Goal: Task Accomplishment & Management: Complete application form

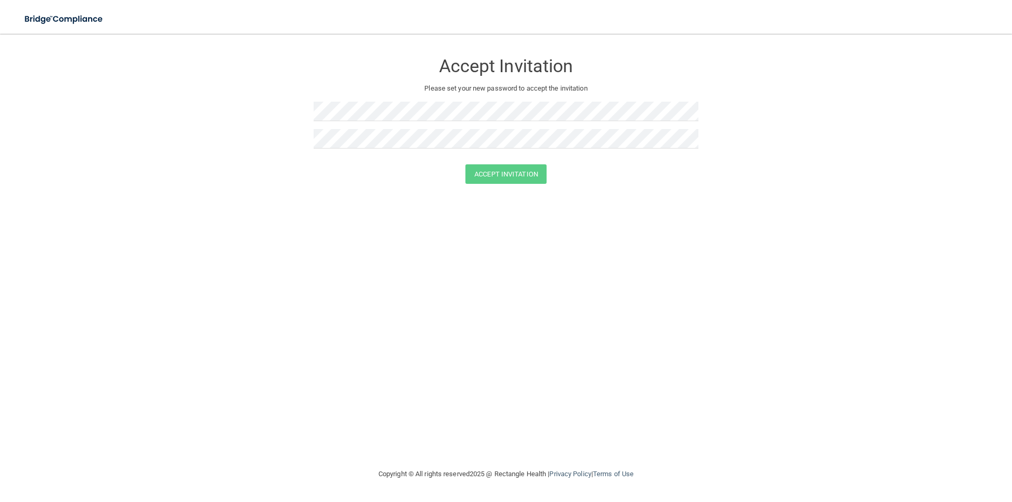
click at [250, 95] on form "Accept Invitation Please set your new password to accept the invitation Accept …" at bounding box center [505, 120] width 969 height 152
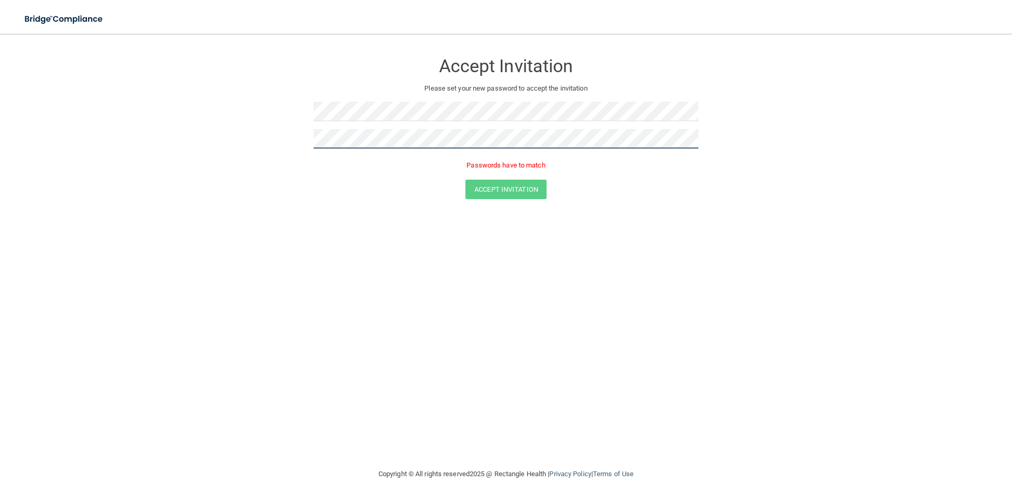
click at [258, 110] on form "Accept Invitation Please set your new password to accept the invitation Passwor…" at bounding box center [505, 128] width 969 height 168
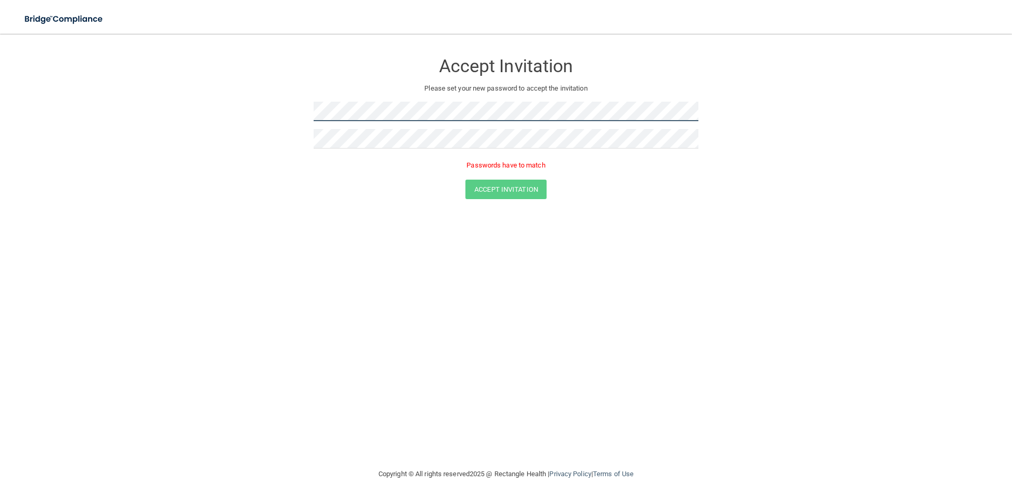
click at [261, 86] on form "Accept Invitation Please set your new password to accept the invitation Passwor…" at bounding box center [505, 128] width 969 height 168
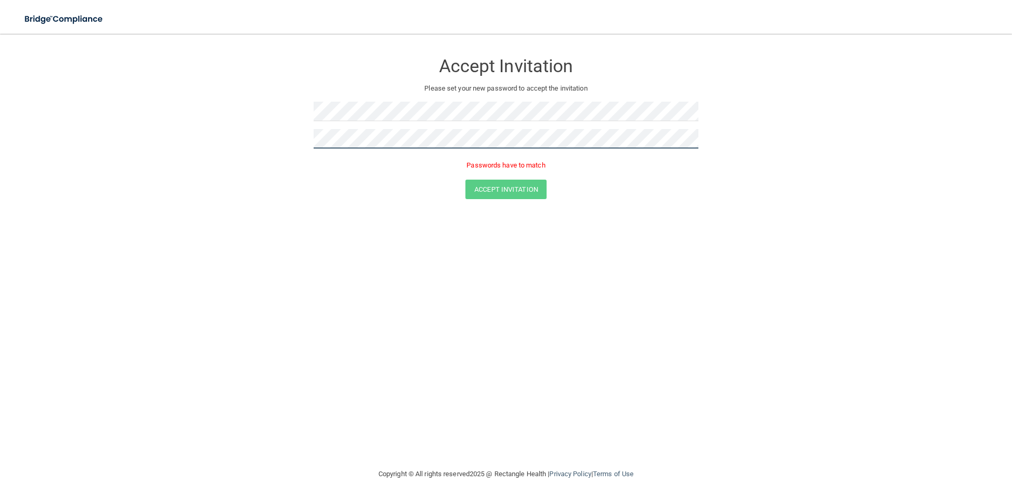
click at [278, 134] on form "Accept Invitation Please set your new password to accept the invitation Passwor…" at bounding box center [505, 128] width 969 height 168
click at [289, 129] on form "Accept Invitation Please set your new password to accept the invitation Passwor…" at bounding box center [505, 128] width 969 height 168
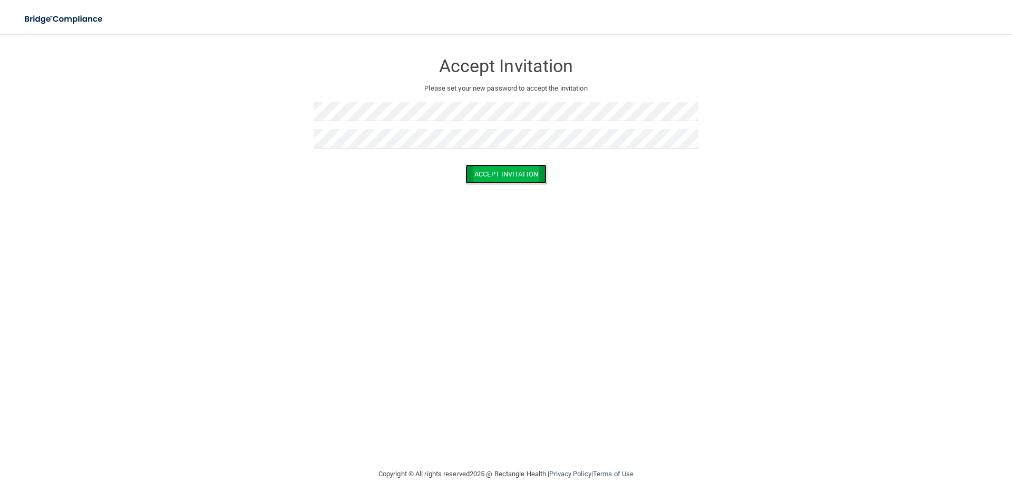
click at [491, 171] on button "Accept Invitation" at bounding box center [505, 173] width 81 height 19
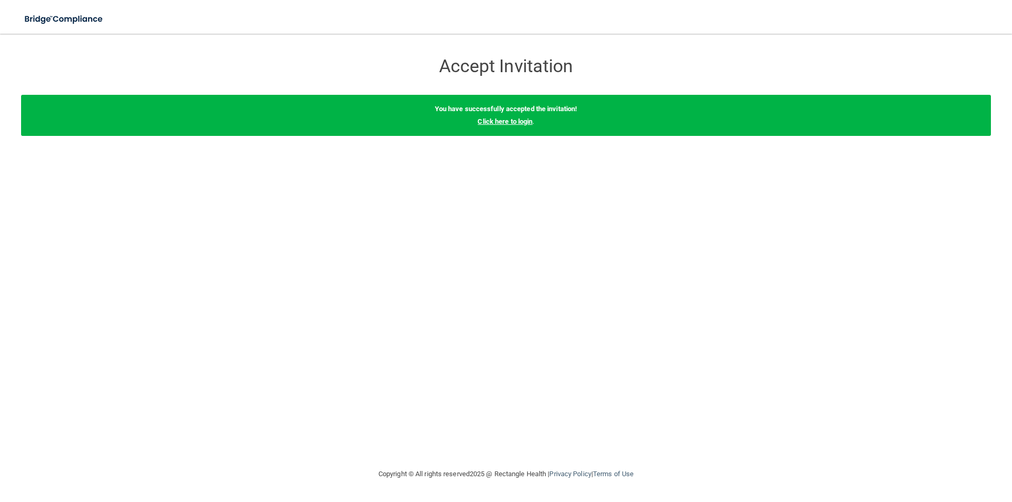
click at [492, 121] on link "Click here to login" at bounding box center [504, 121] width 55 height 8
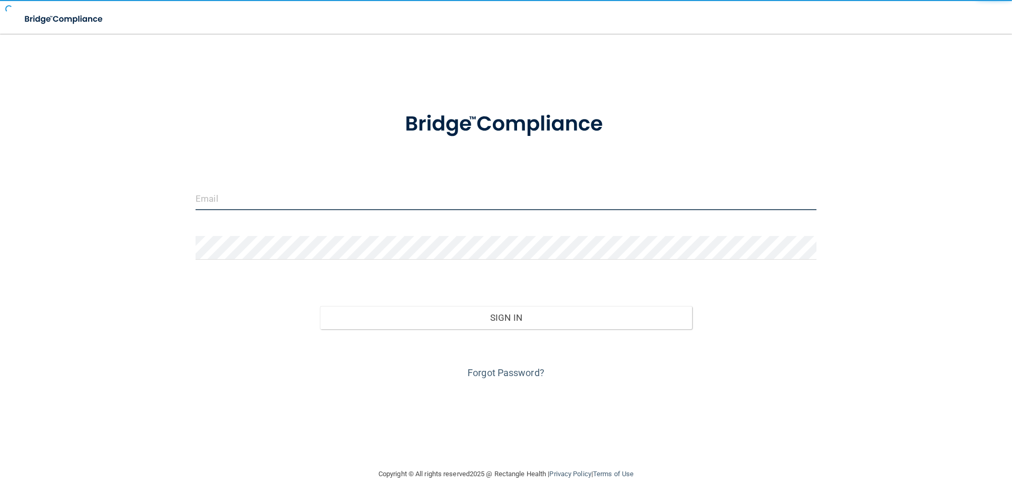
type input "[PERSON_NAME][EMAIL_ADDRESS][DOMAIN_NAME]"
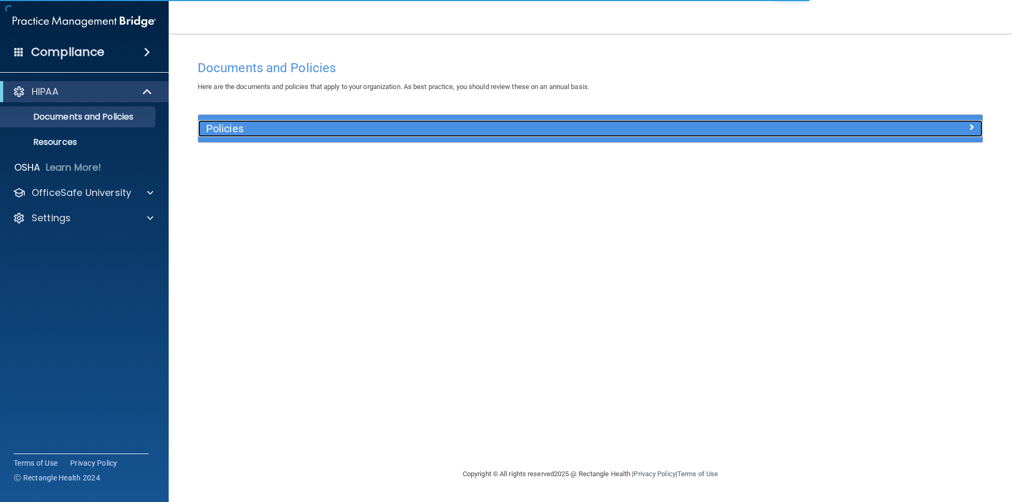
click at [666, 129] on h5 "Policies" at bounding box center [492, 129] width 572 height 12
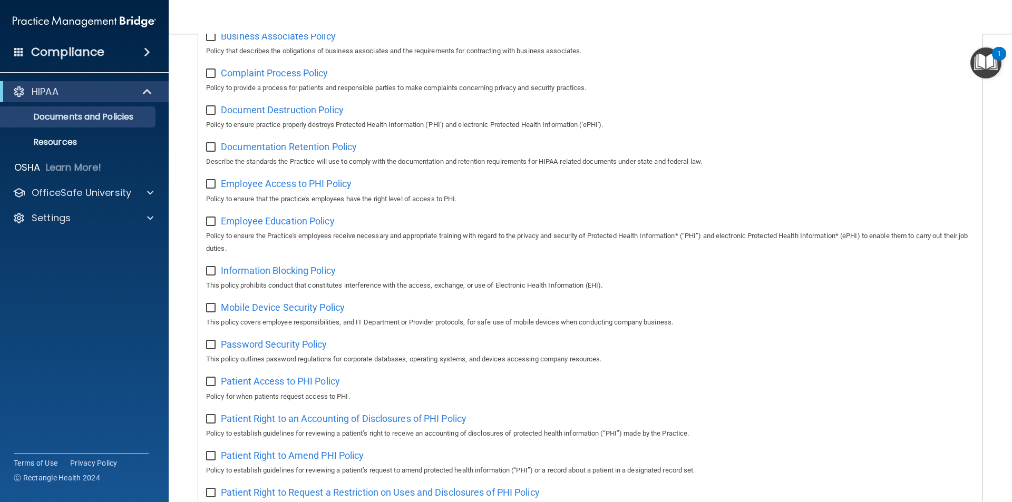
scroll to position [53, 0]
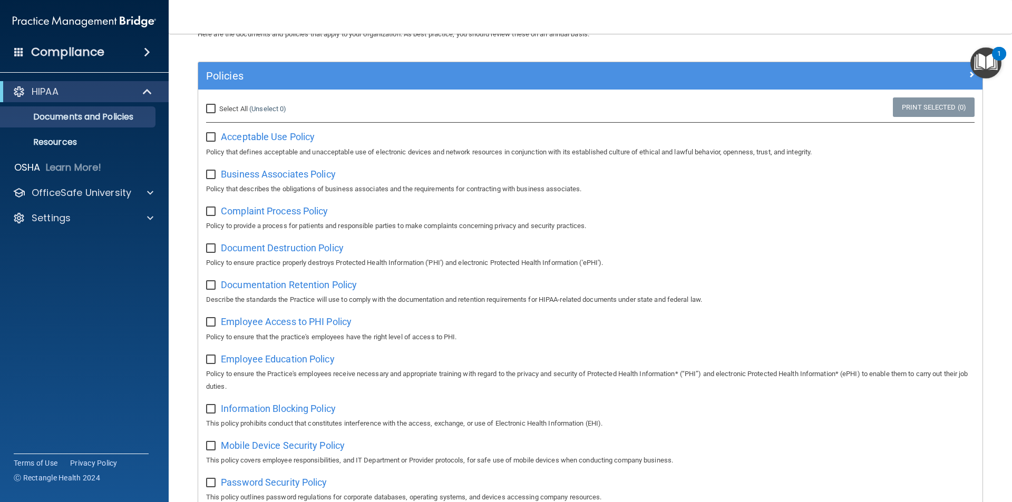
click at [210, 109] on input "Select All (Unselect 0) Unselect All" at bounding box center [212, 109] width 12 height 8
checkbox input "true"
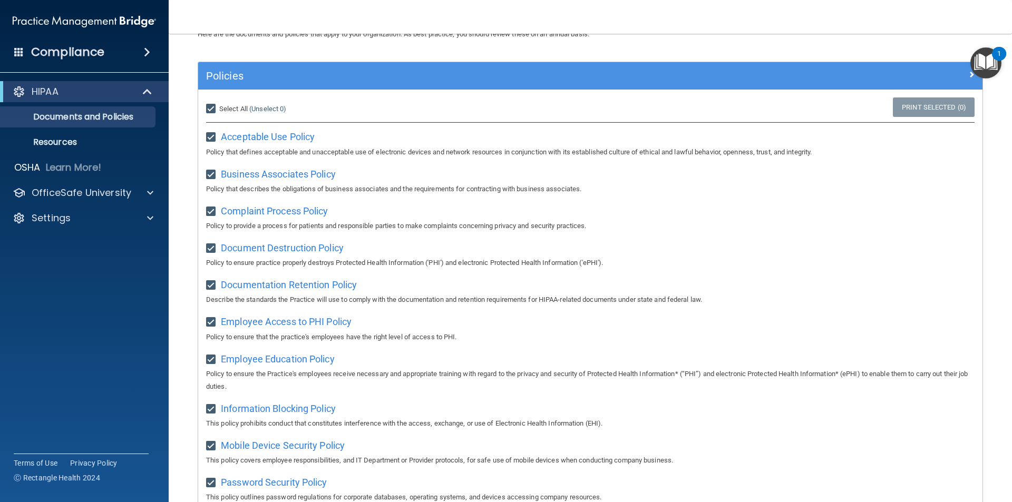
checkbox input "true"
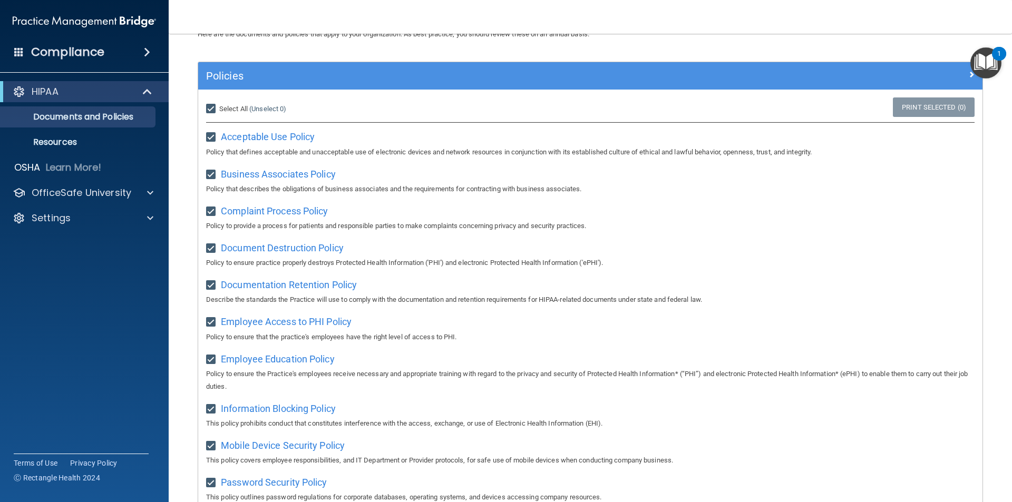
checkbox input "true"
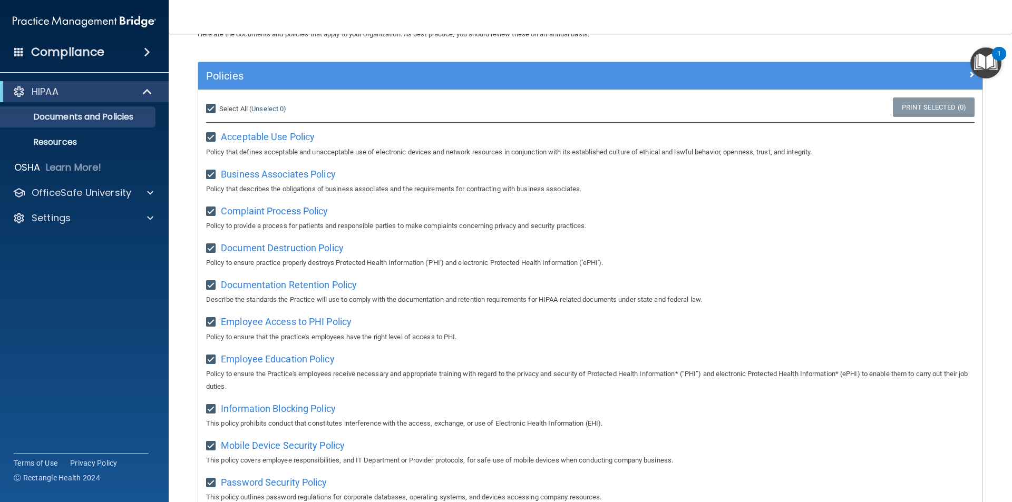
checkbox input "true"
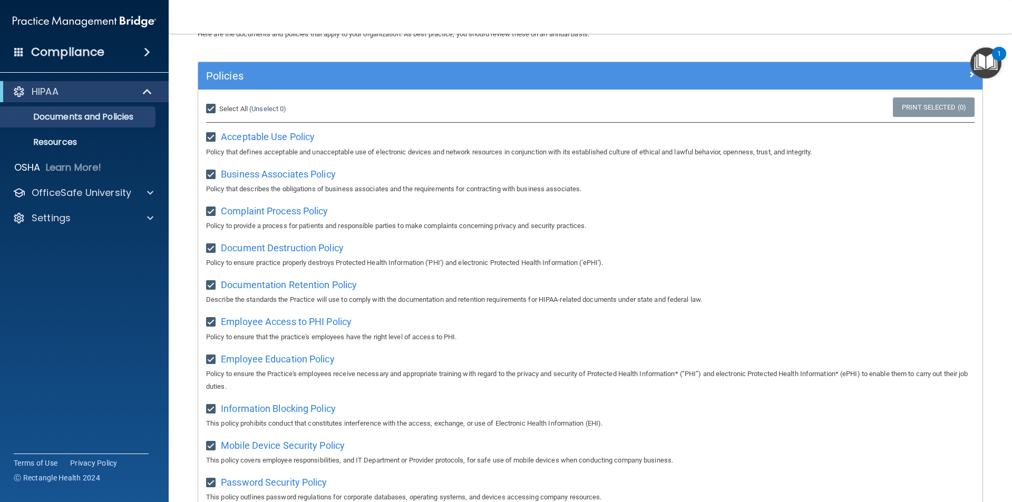
checkbox input "true"
click at [210, 105] on input "Select All (Unselect 21) Unselect All" at bounding box center [212, 109] width 12 height 8
checkbox input "false"
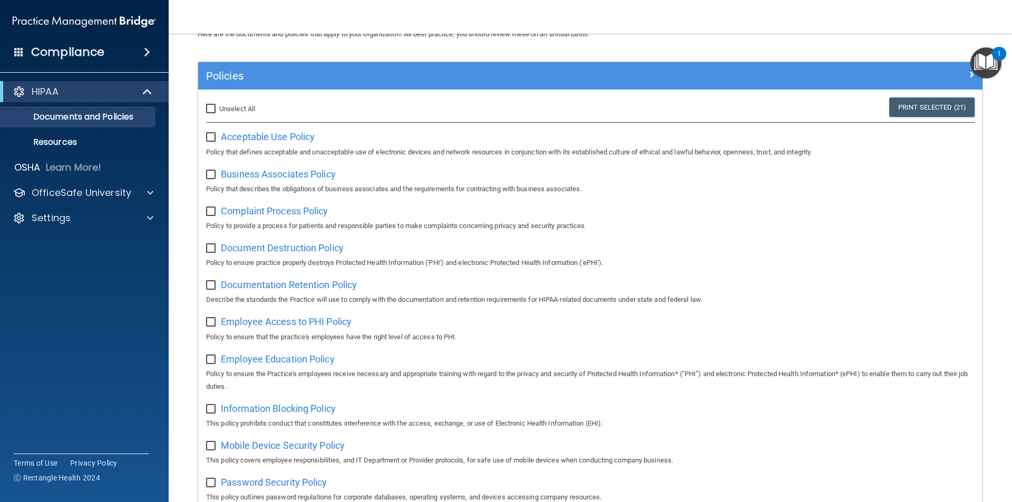
checkbox input "false"
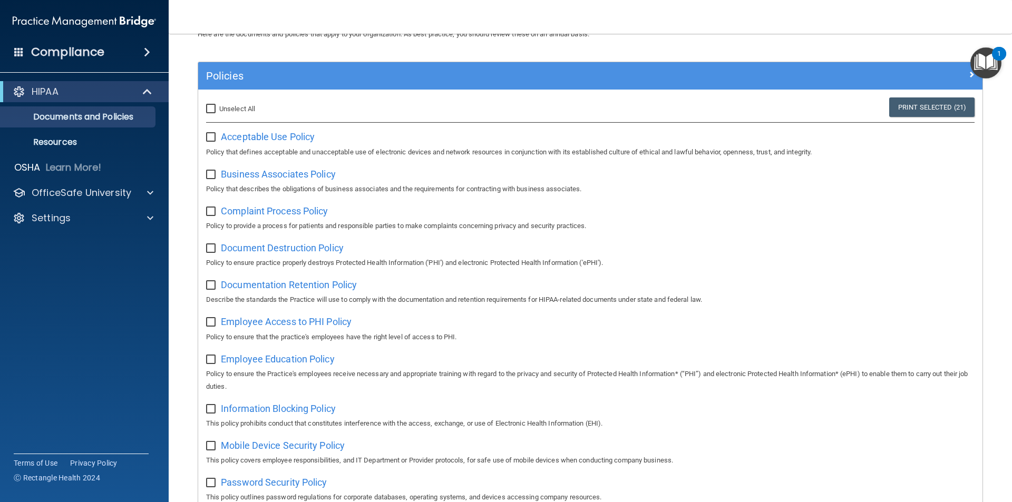
checkbox input "false"
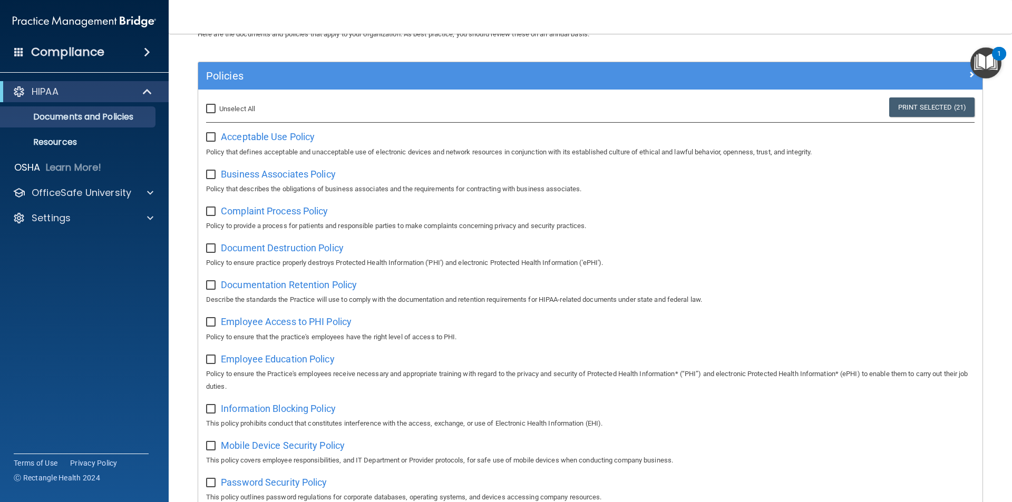
checkbox input "false"
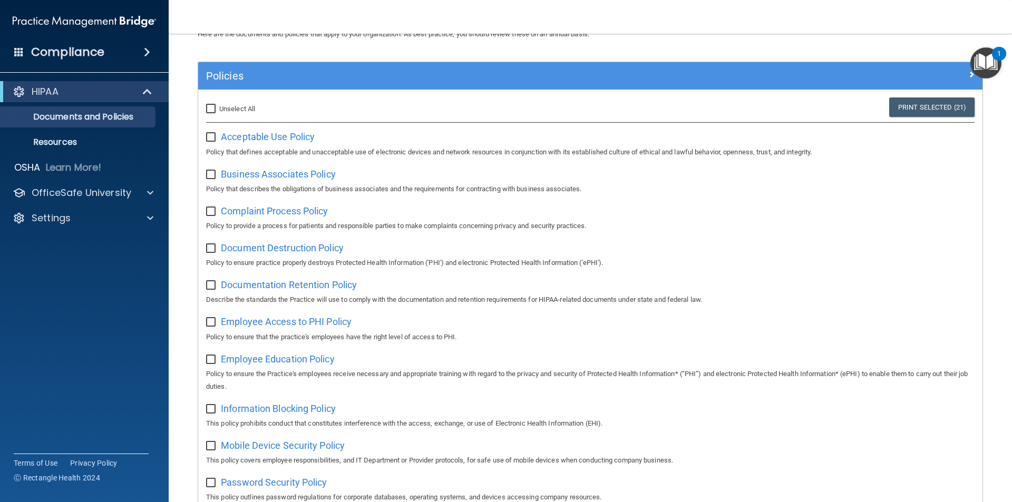
checkbox input "false"
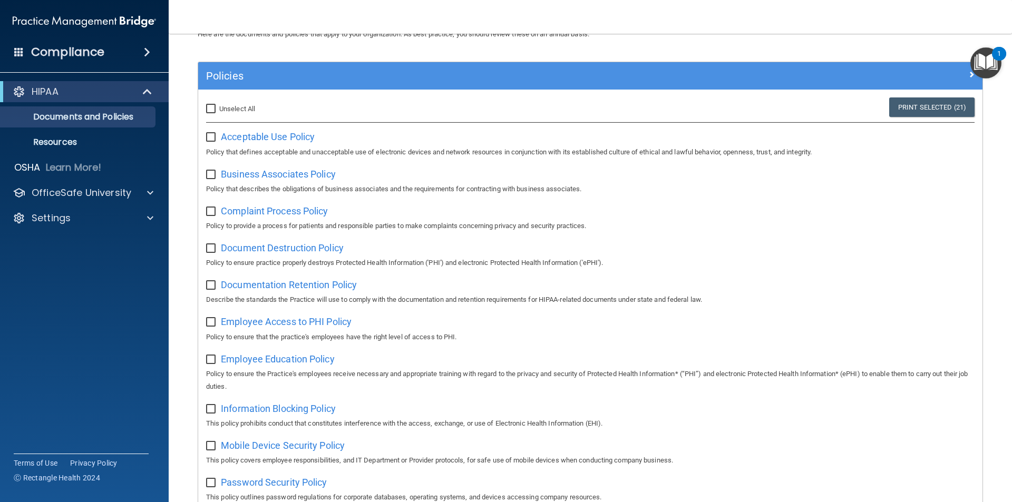
checkbox input "false"
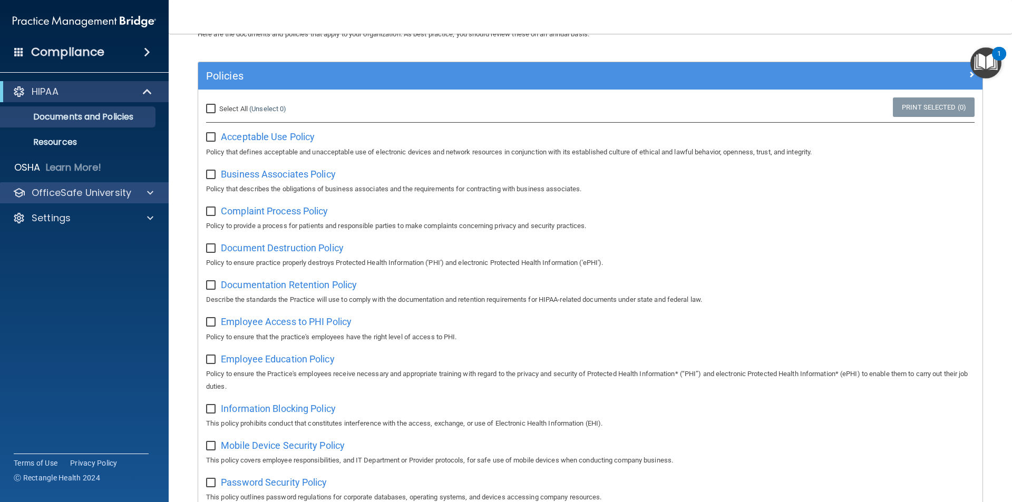
click at [149, 184] on div "OfficeSafe University" at bounding box center [84, 192] width 169 height 21
click at [148, 192] on span at bounding box center [150, 193] width 6 height 13
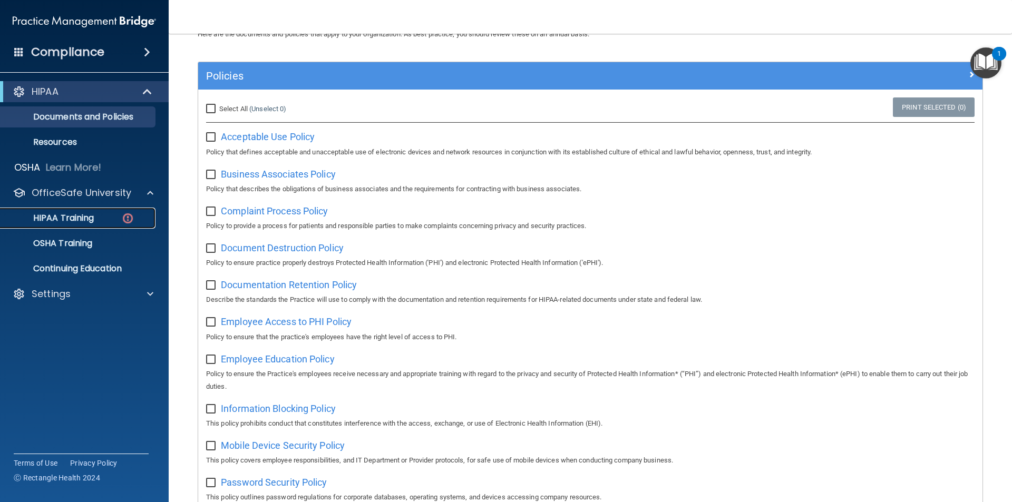
click at [90, 217] on p "HIPAA Training" at bounding box center [50, 218] width 87 height 11
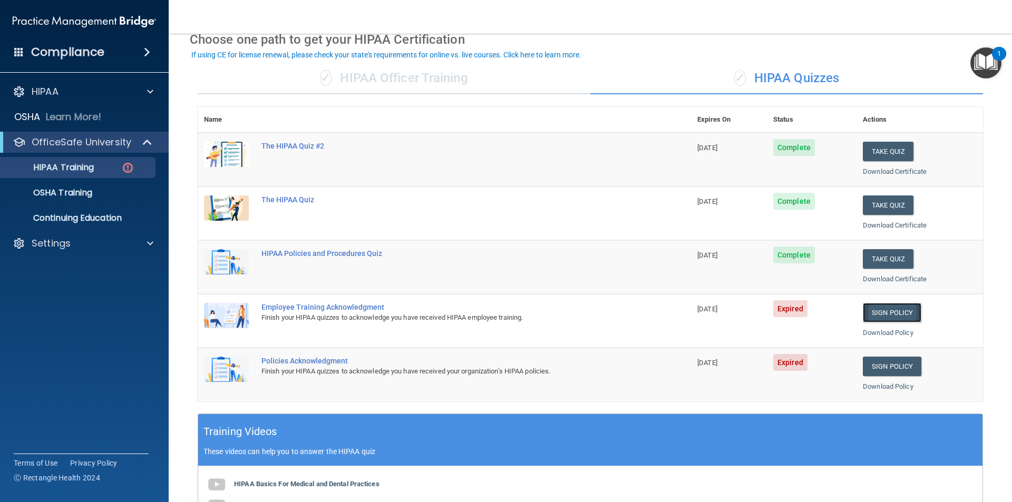
click at [884, 311] on link "Sign Policy" at bounding box center [891, 312] width 58 height 19
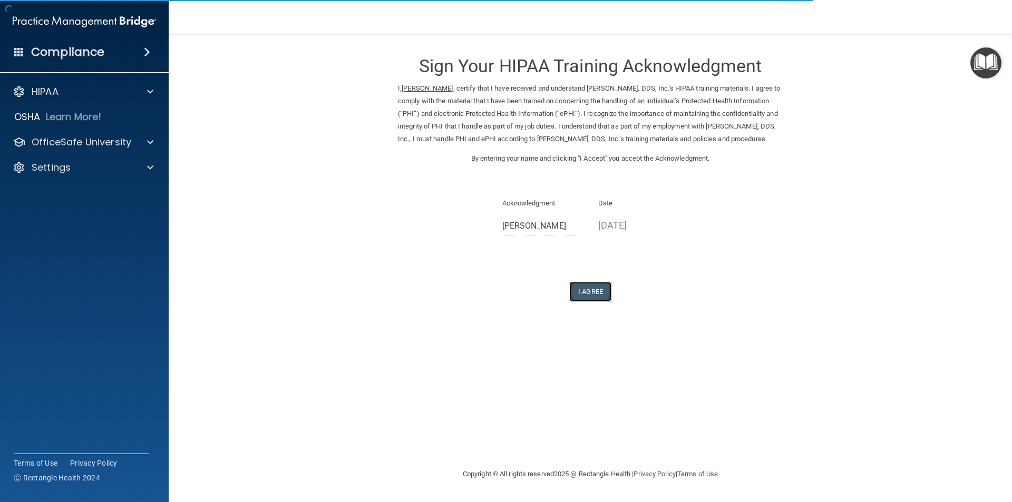
click at [594, 292] on button "I Agree" at bounding box center [590, 291] width 42 height 19
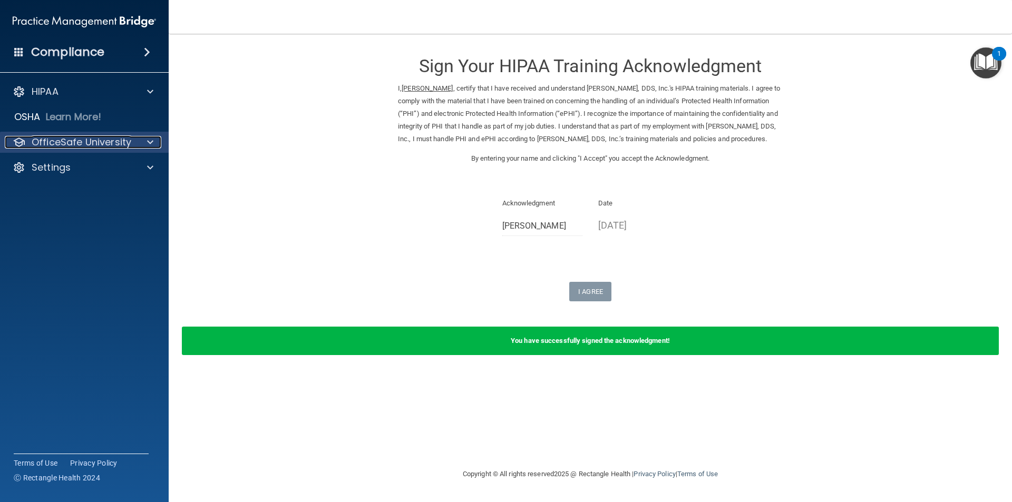
click at [55, 145] on p "OfficeSafe University" at bounding box center [82, 142] width 100 height 13
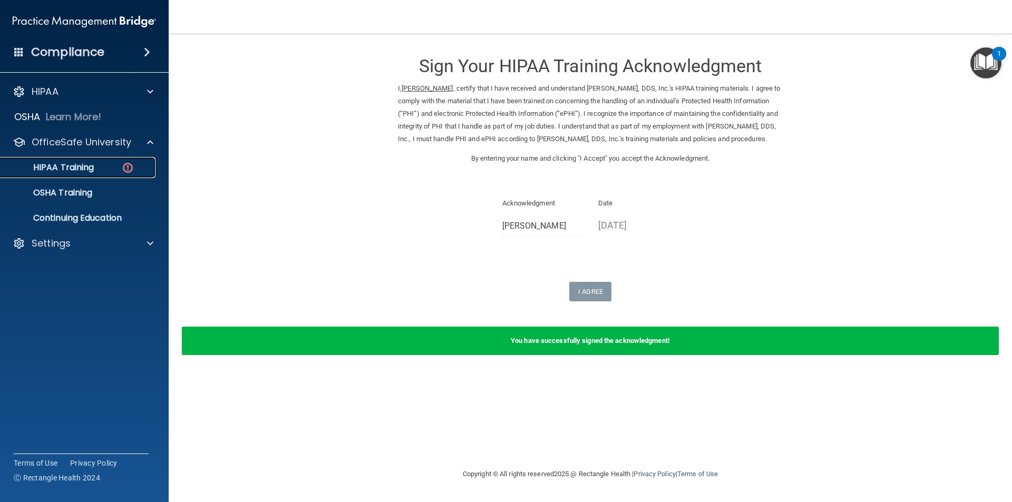
click at [68, 170] on p "HIPAA Training" at bounding box center [50, 167] width 87 height 11
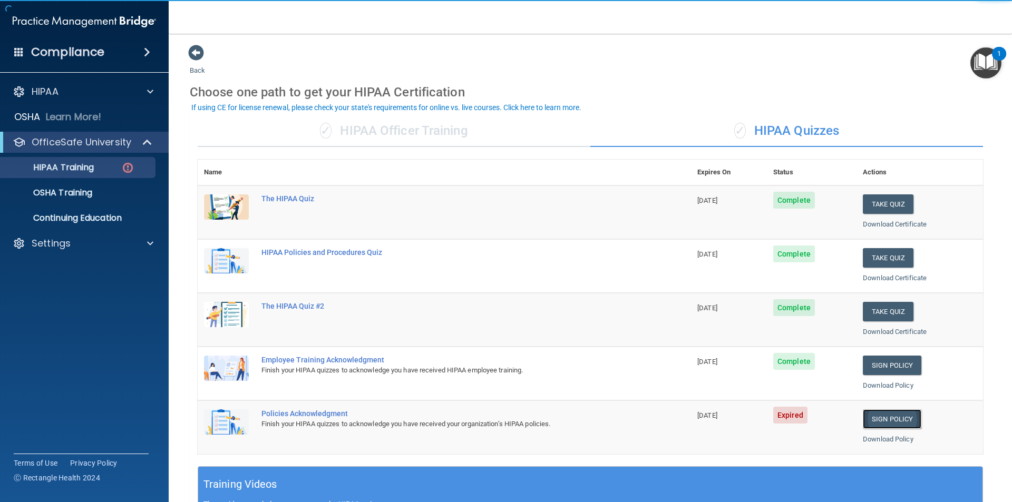
click at [877, 420] on link "Sign Policy" at bounding box center [891, 418] width 58 height 19
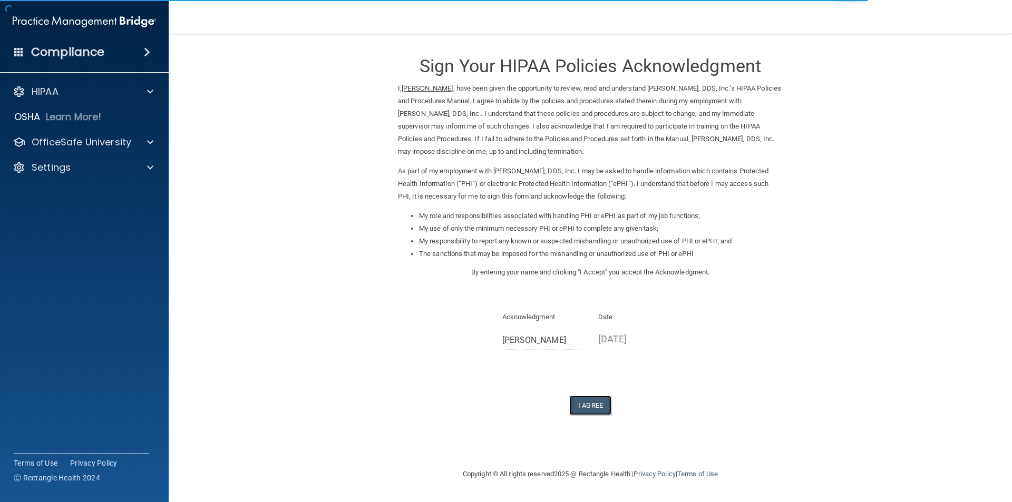
click at [583, 405] on button "I Agree" at bounding box center [590, 405] width 42 height 19
